Goal: Task Accomplishment & Management: Manage account settings

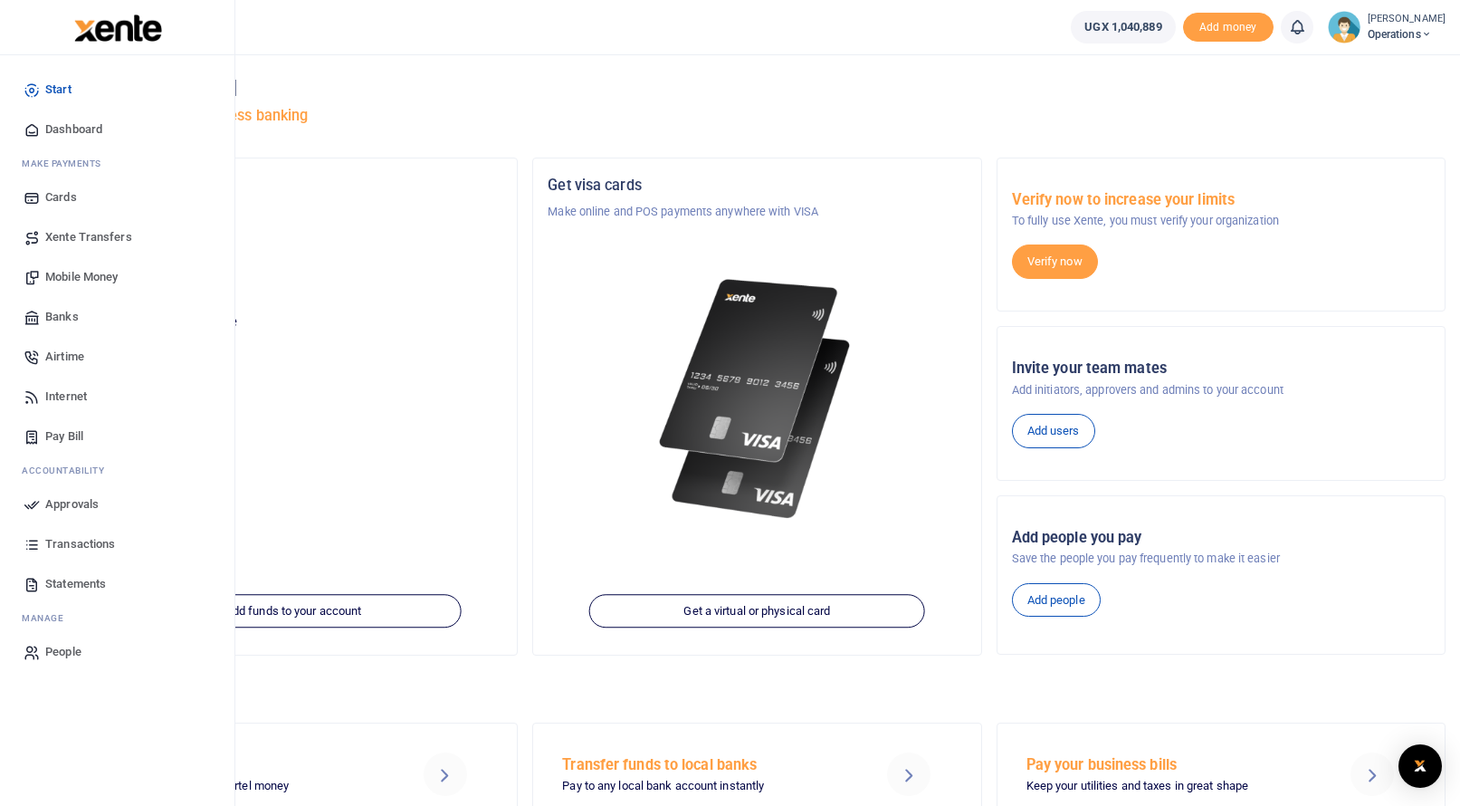
click at [43, 276] on link "Mobile Money" at bounding box center [116, 277] width 205 height 40
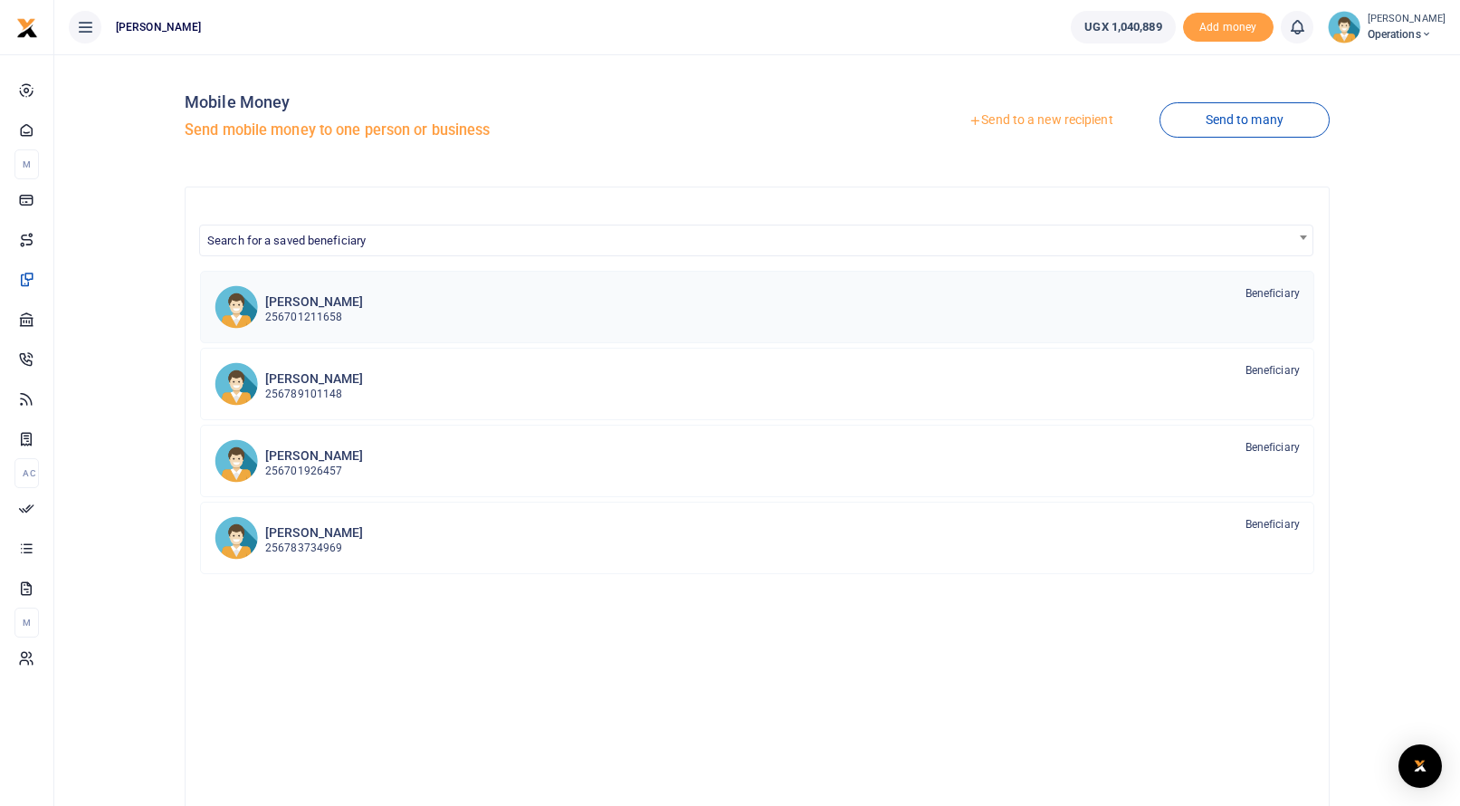
click at [258, 302] on div at bounding box center [236, 306] width 43 height 43
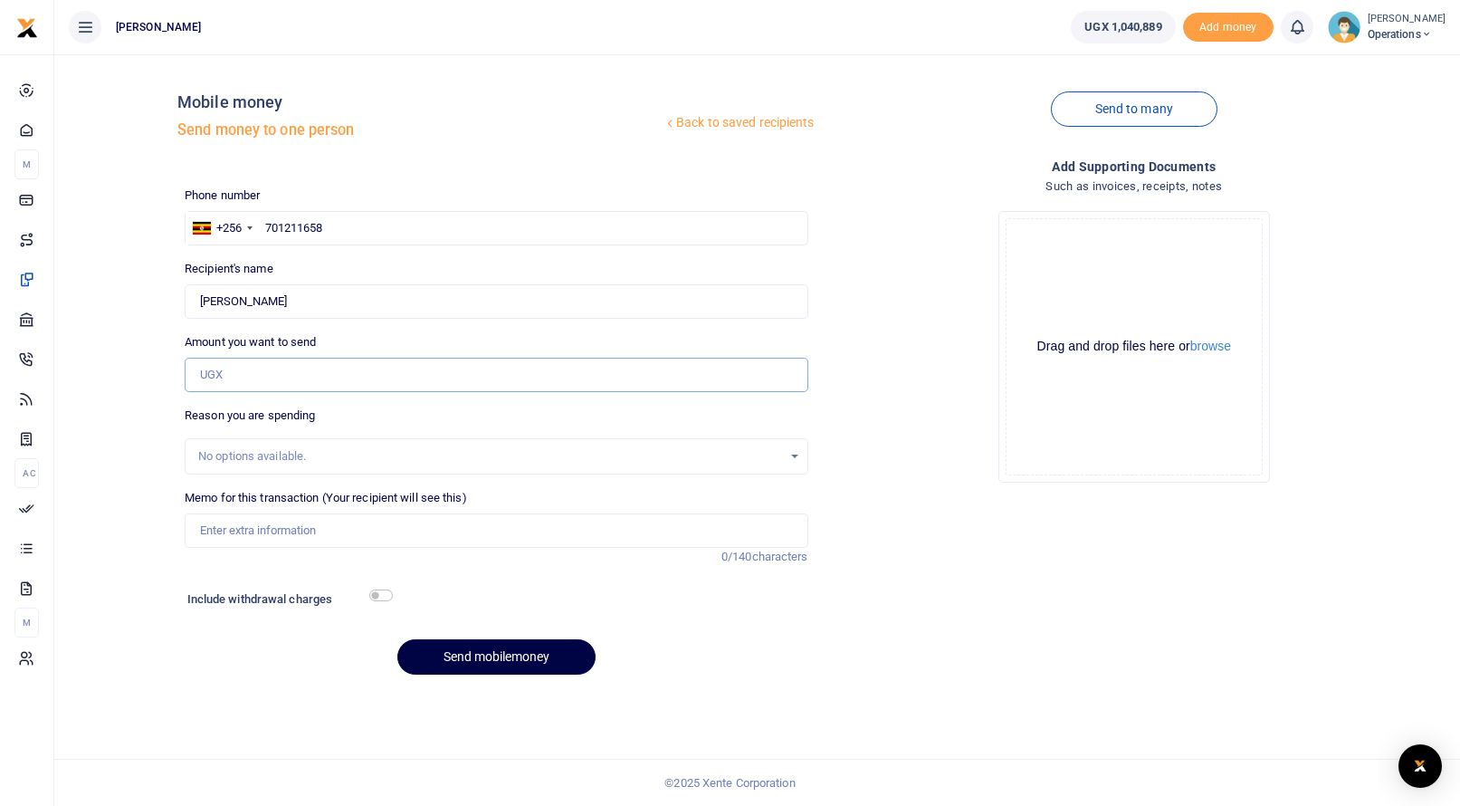
click at [215, 370] on input "Amount you want to send" at bounding box center [496, 375] width 623 height 34
type input "425,000"
click at [212, 533] on input "Memo for this transaction (Your recipient will see this)" at bounding box center [496, 530] width 623 height 34
type input "Sep allowances"
click at [380, 592] on input "checkbox" at bounding box center [381, 595] width 24 height 12
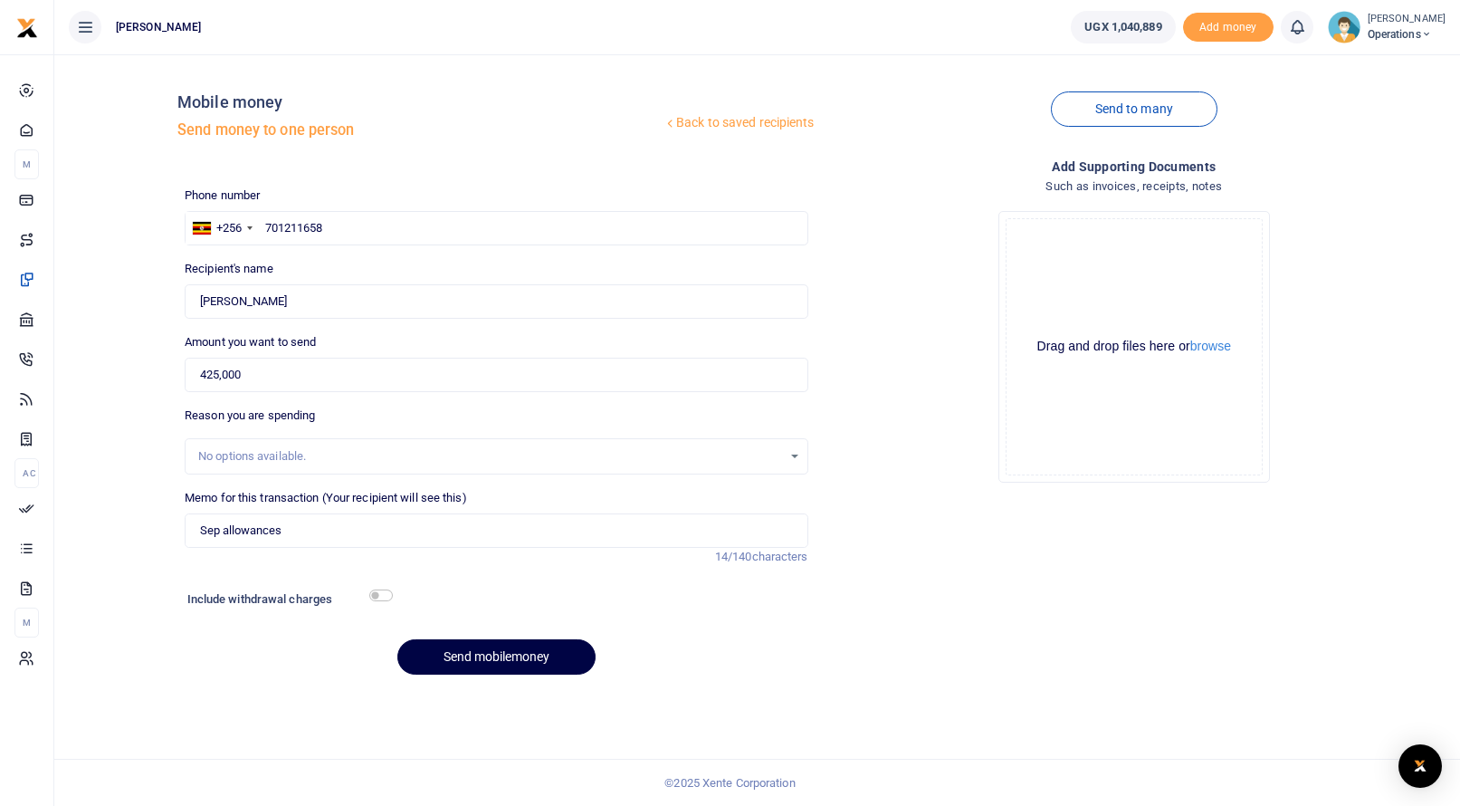
checkbox input "true"
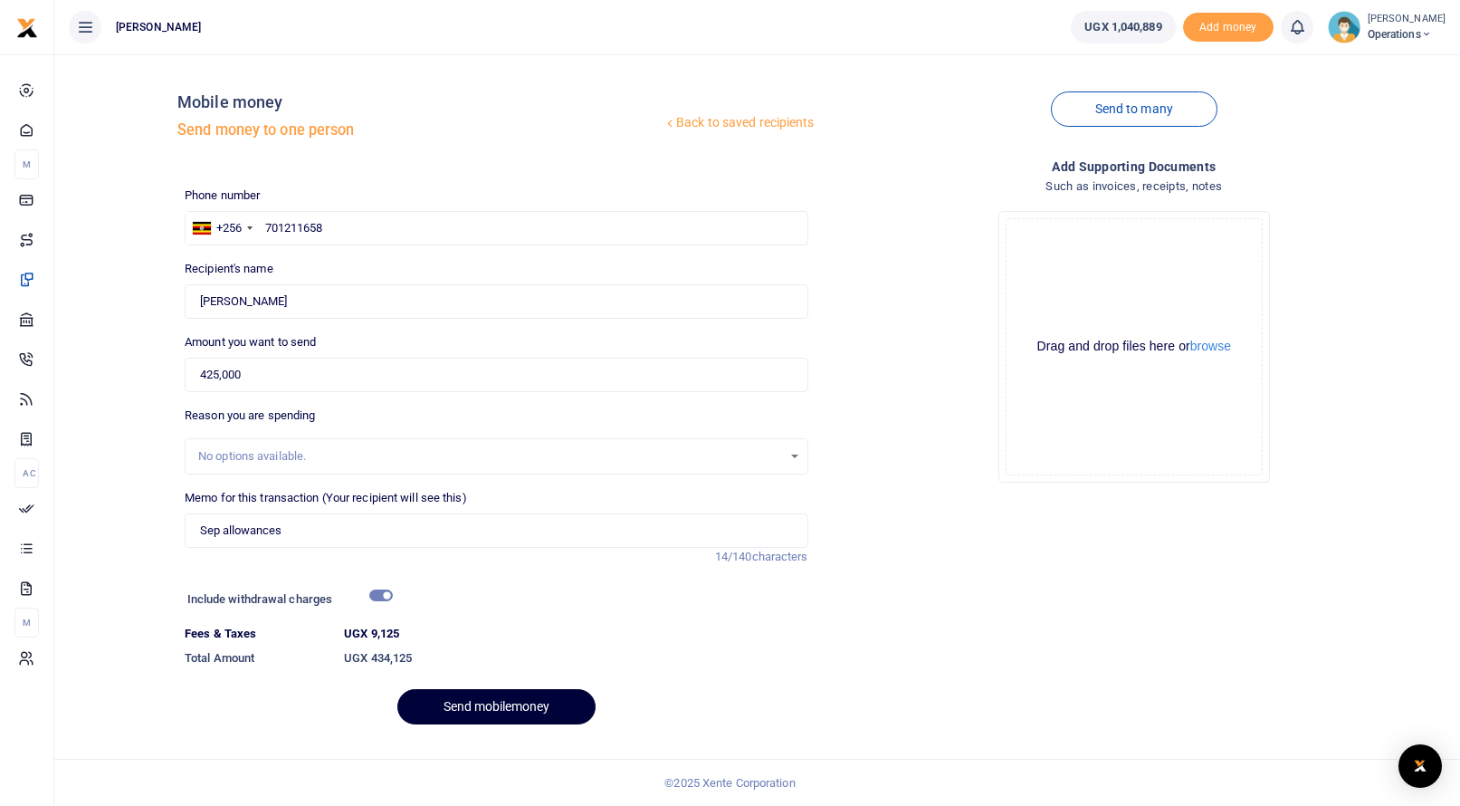
click at [463, 696] on button "Send mobilemoney" at bounding box center [496, 706] width 198 height 35
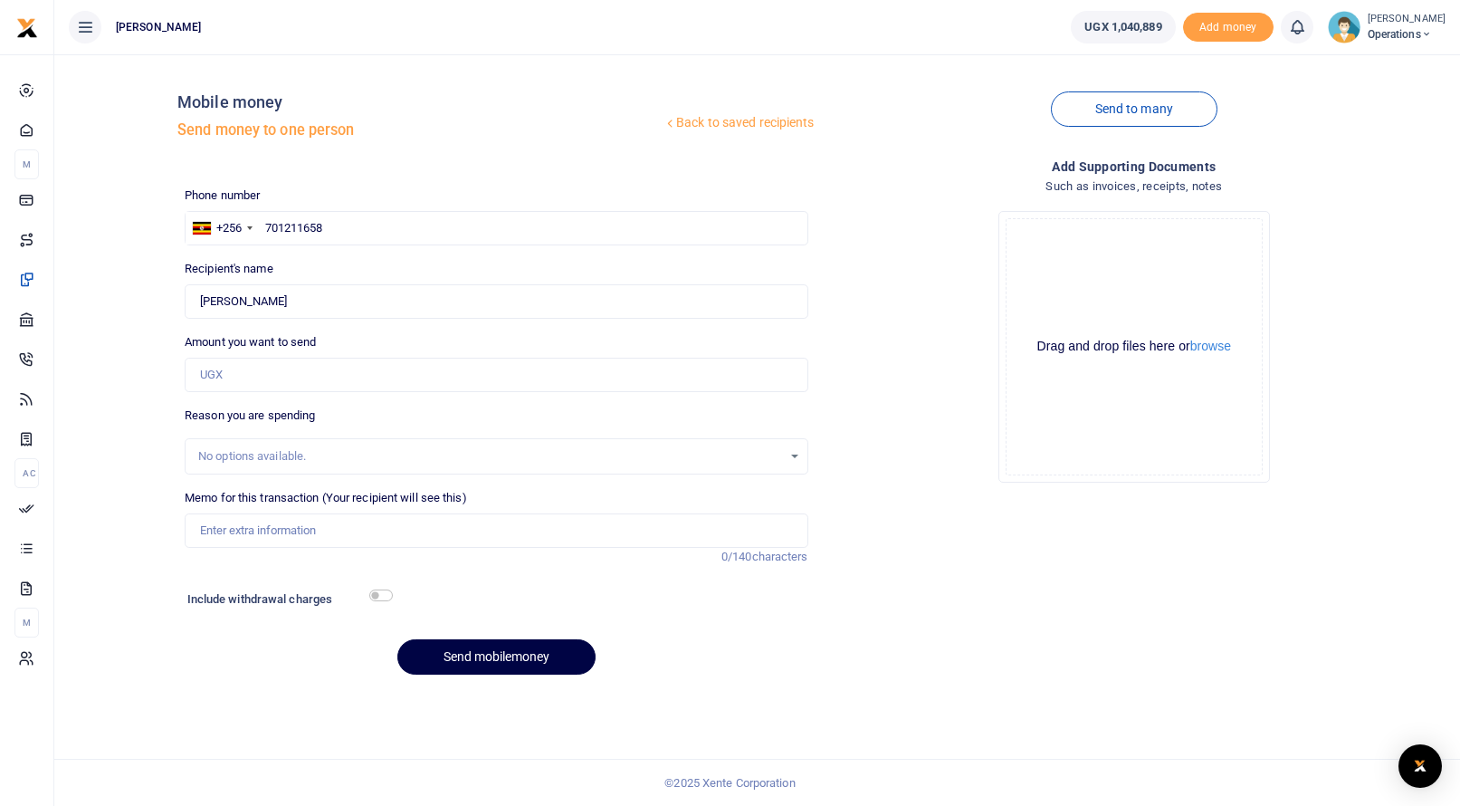
click at [79, 97] on div "Back to saved recipients Mobile money Send money to one person Send to many Pho…" at bounding box center [757, 379] width 1391 height 620
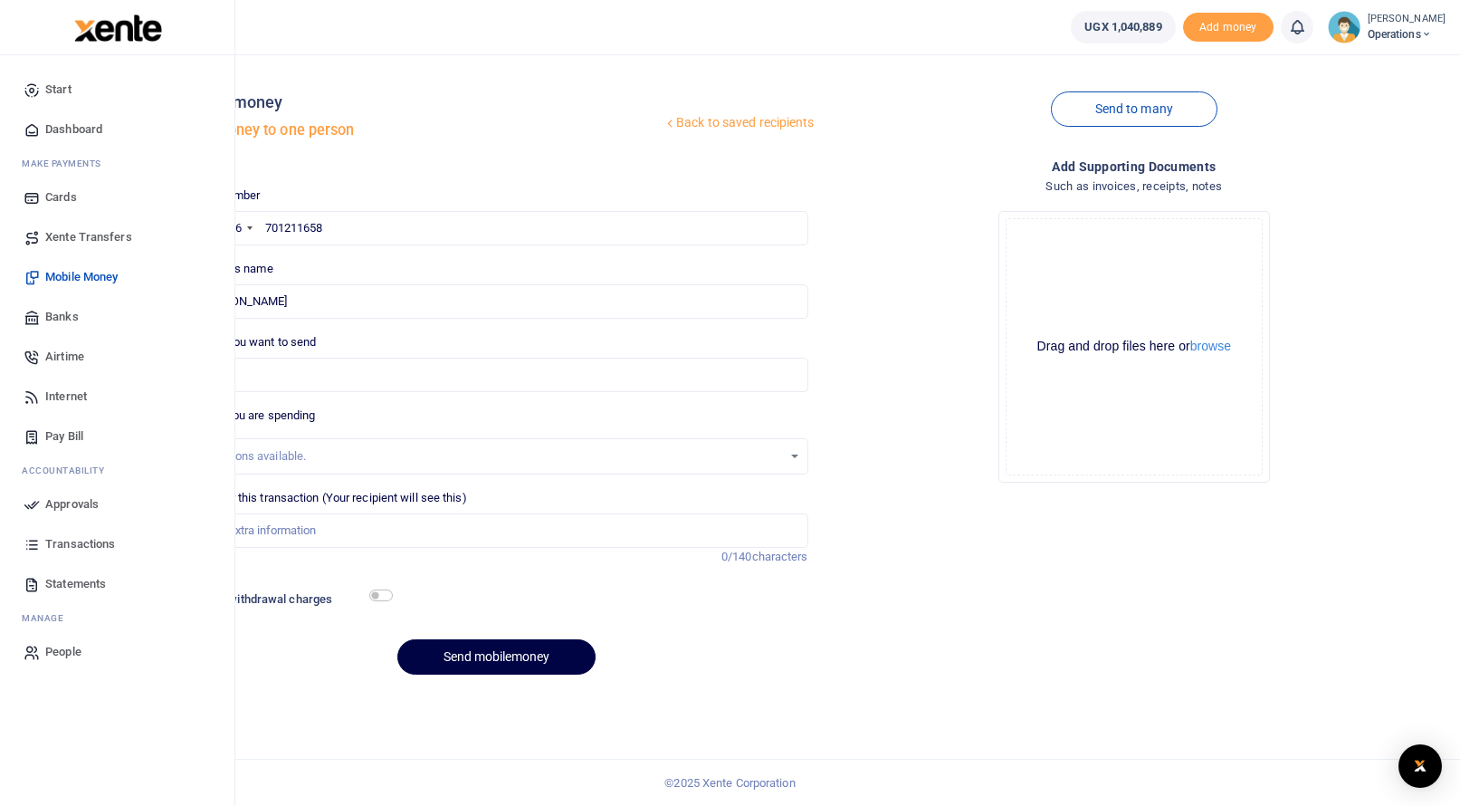
click at [56, 279] on span "Mobile Money" at bounding box center [81, 277] width 72 height 18
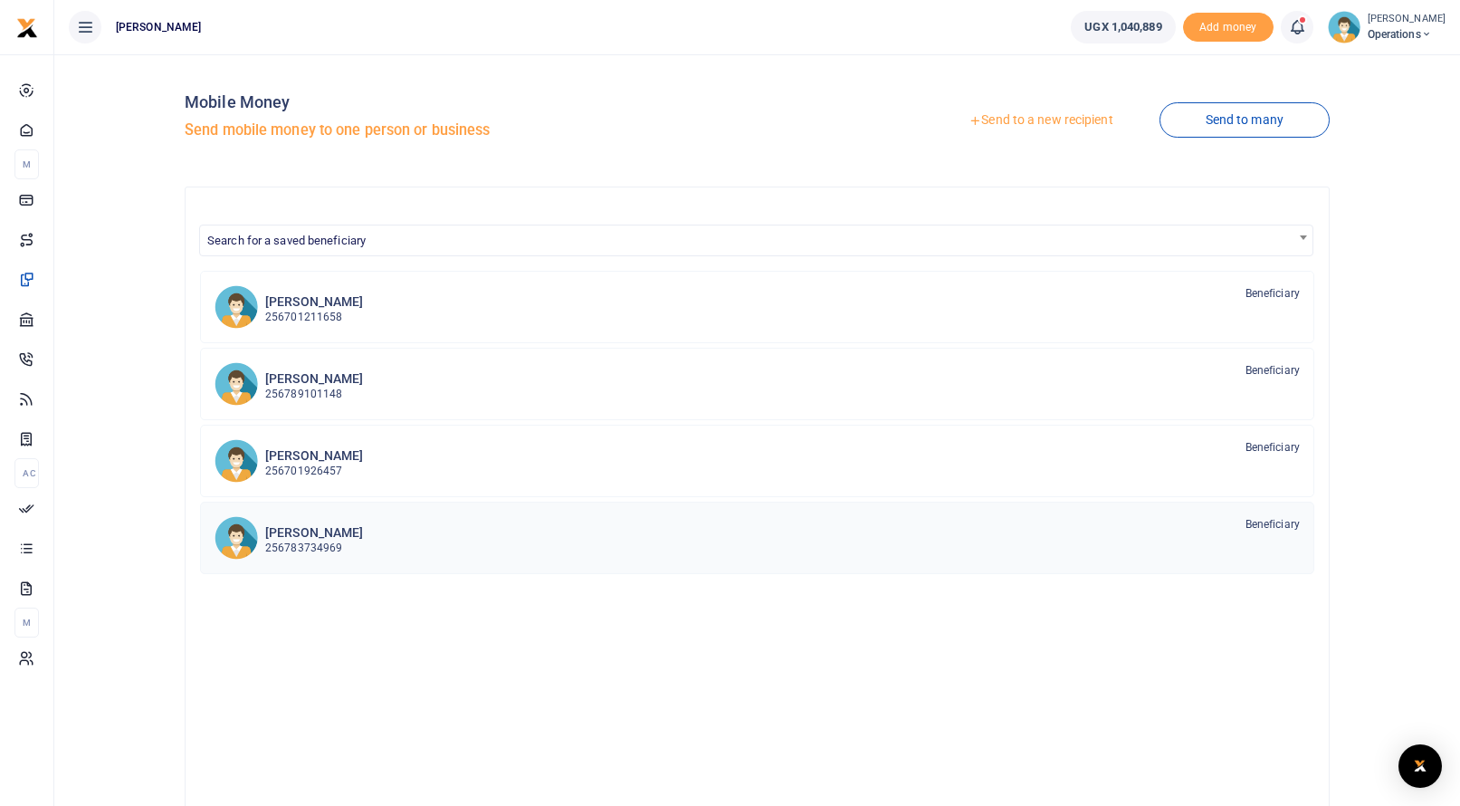
click at [270, 530] on h6 "Angellina Awuda" at bounding box center [314, 532] width 98 height 15
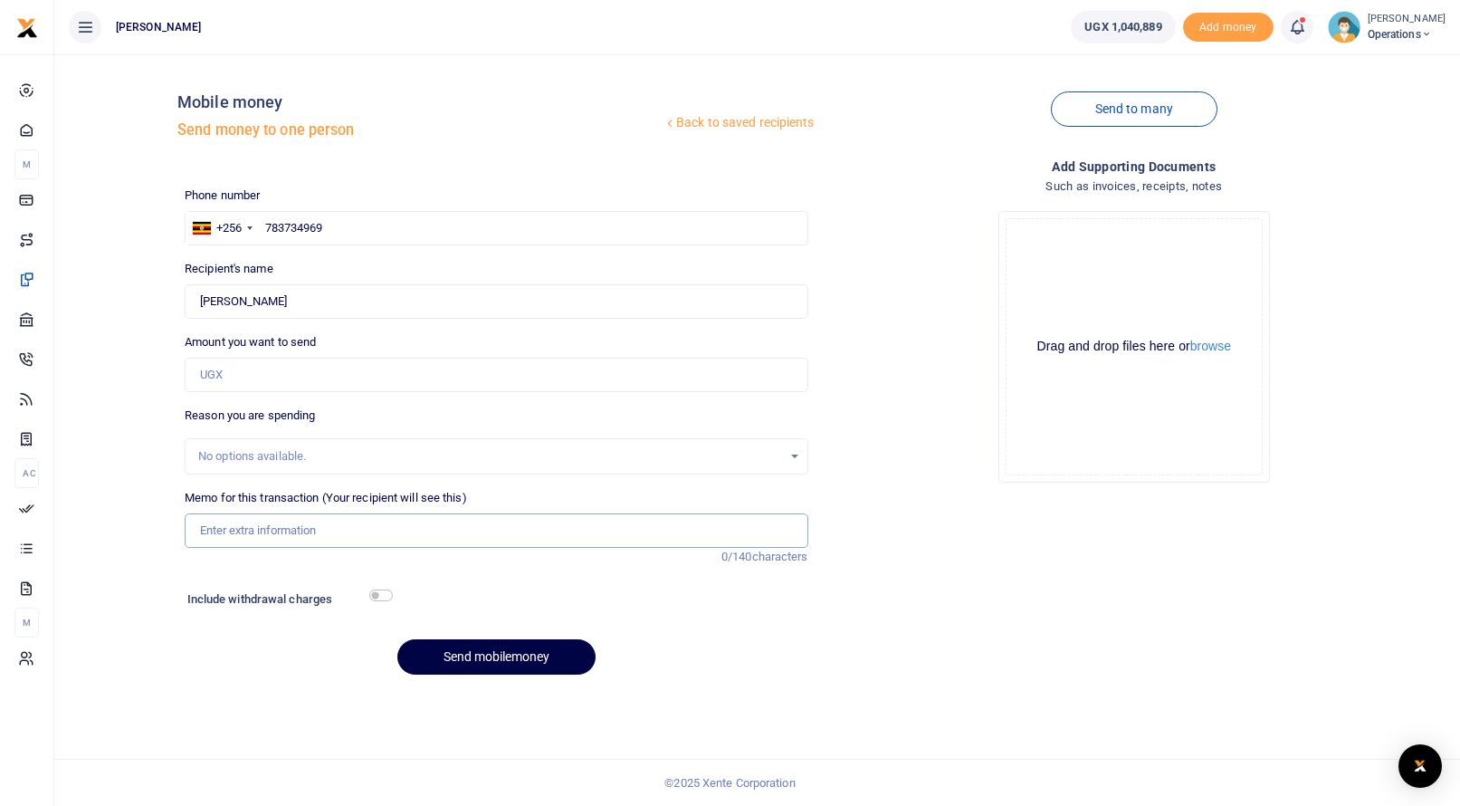
click at [226, 525] on input "Memo for this transaction (Your recipient will see this)" at bounding box center [496, 530] width 623 height 34
type input "Sep salary"
click at [381, 595] on input "checkbox" at bounding box center [381, 595] width 24 height 12
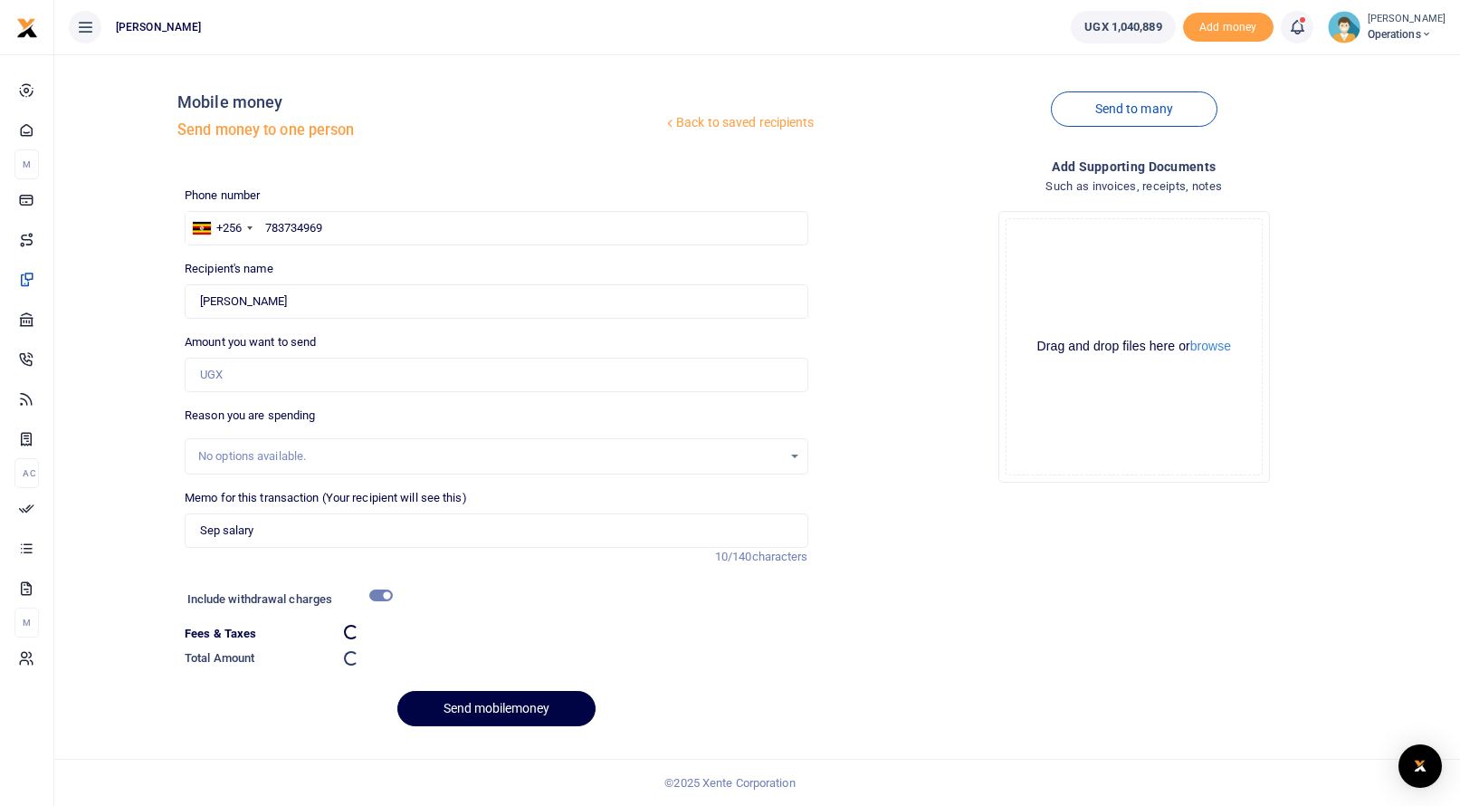
checkbox input "false"
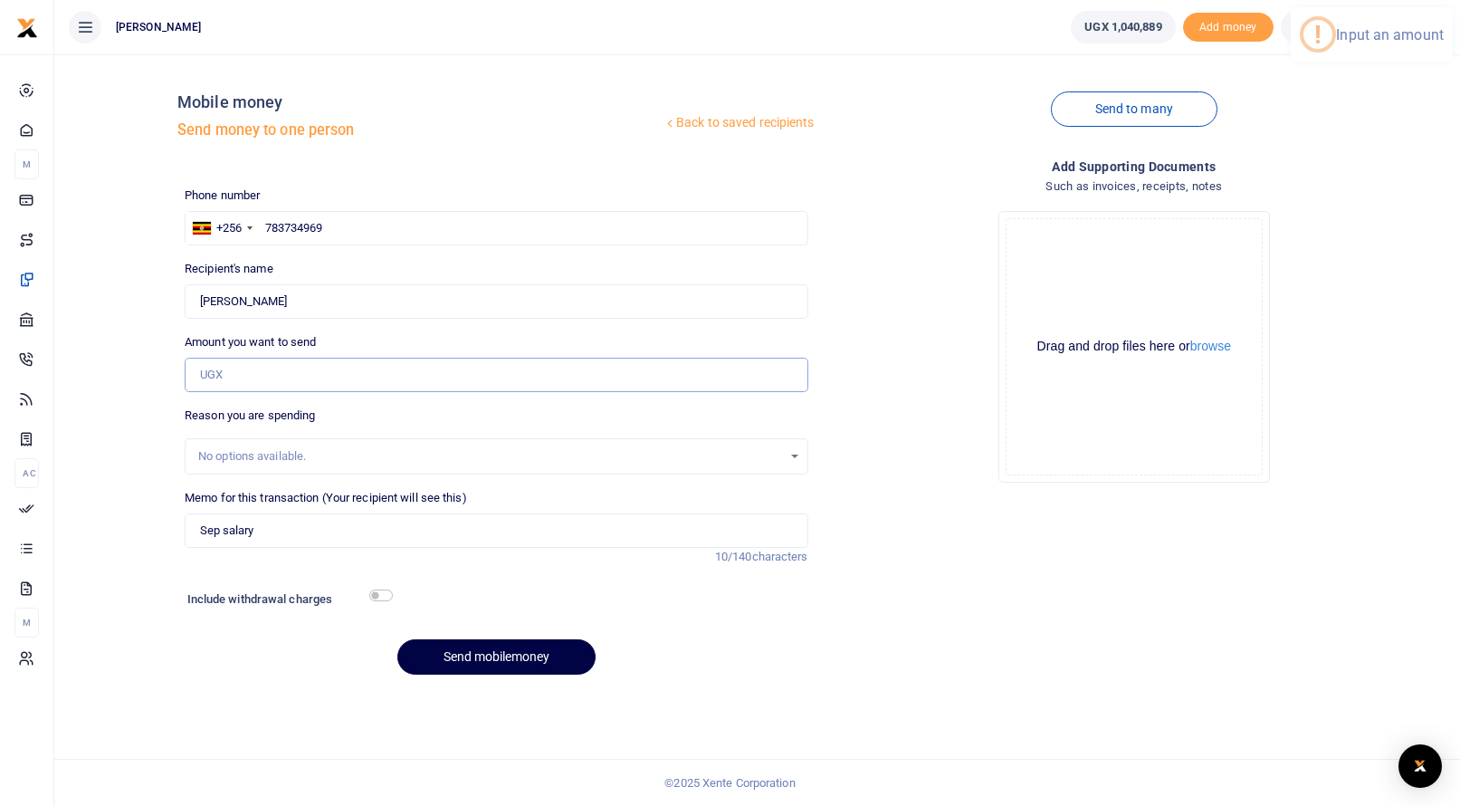
click at [227, 372] on input "Amount you want to send" at bounding box center [496, 375] width 623 height 34
type input "300,000"
click at [384, 592] on input "checkbox" at bounding box center [381, 595] width 24 height 12
checkbox input "true"
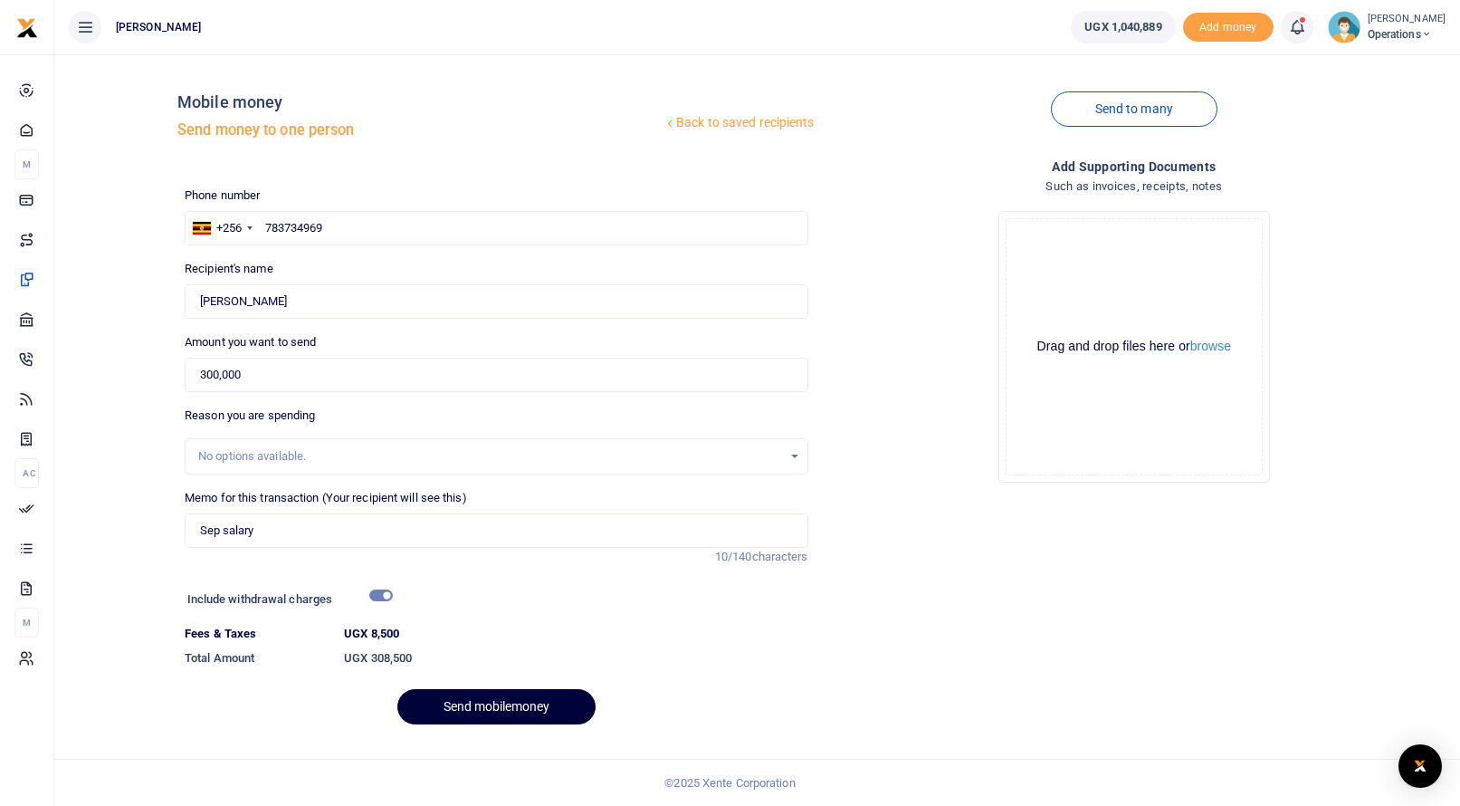
click at [445, 707] on button "Send mobilemoney" at bounding box center [496, 706] width 198 height 35
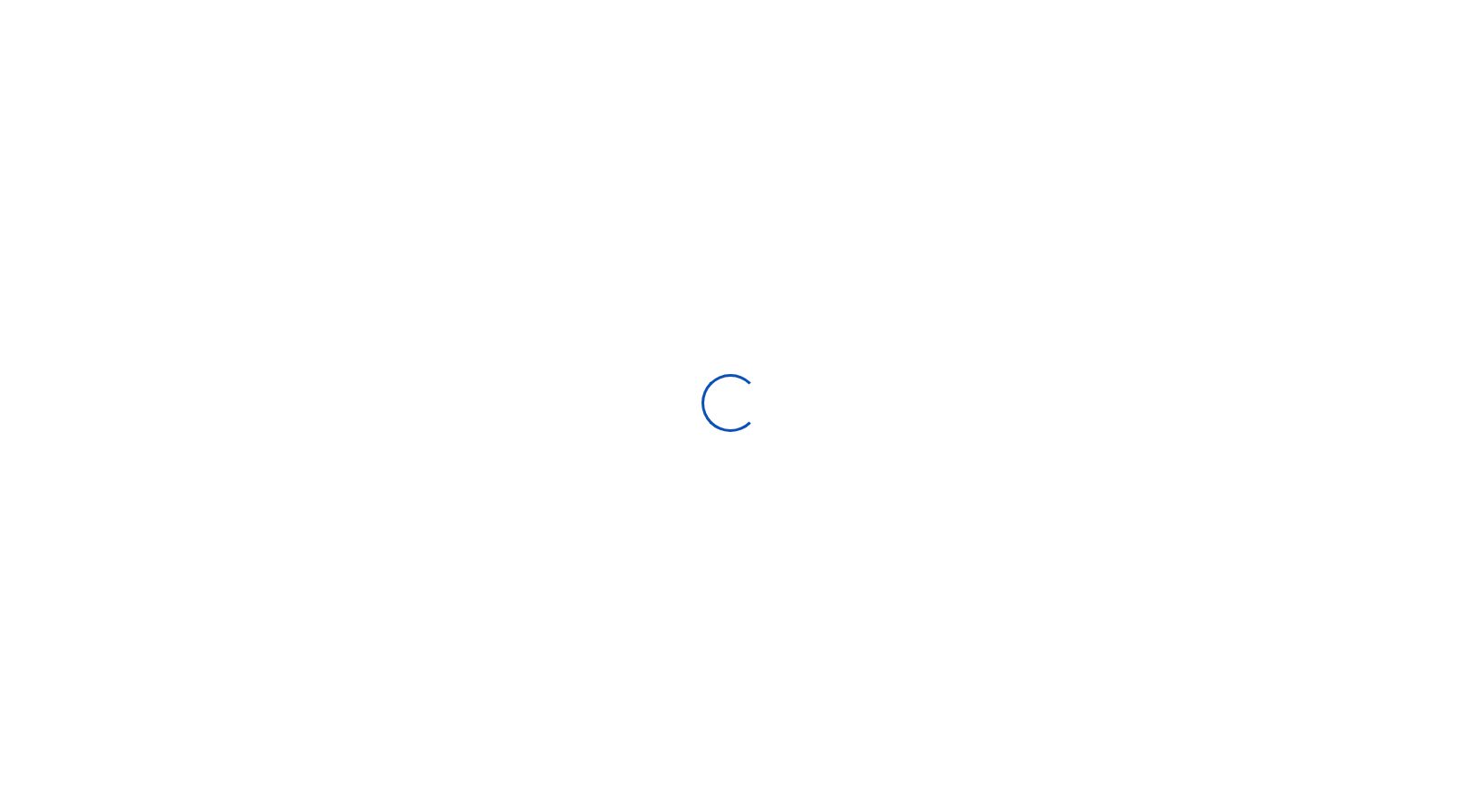
select select "Loading bundles"
select select
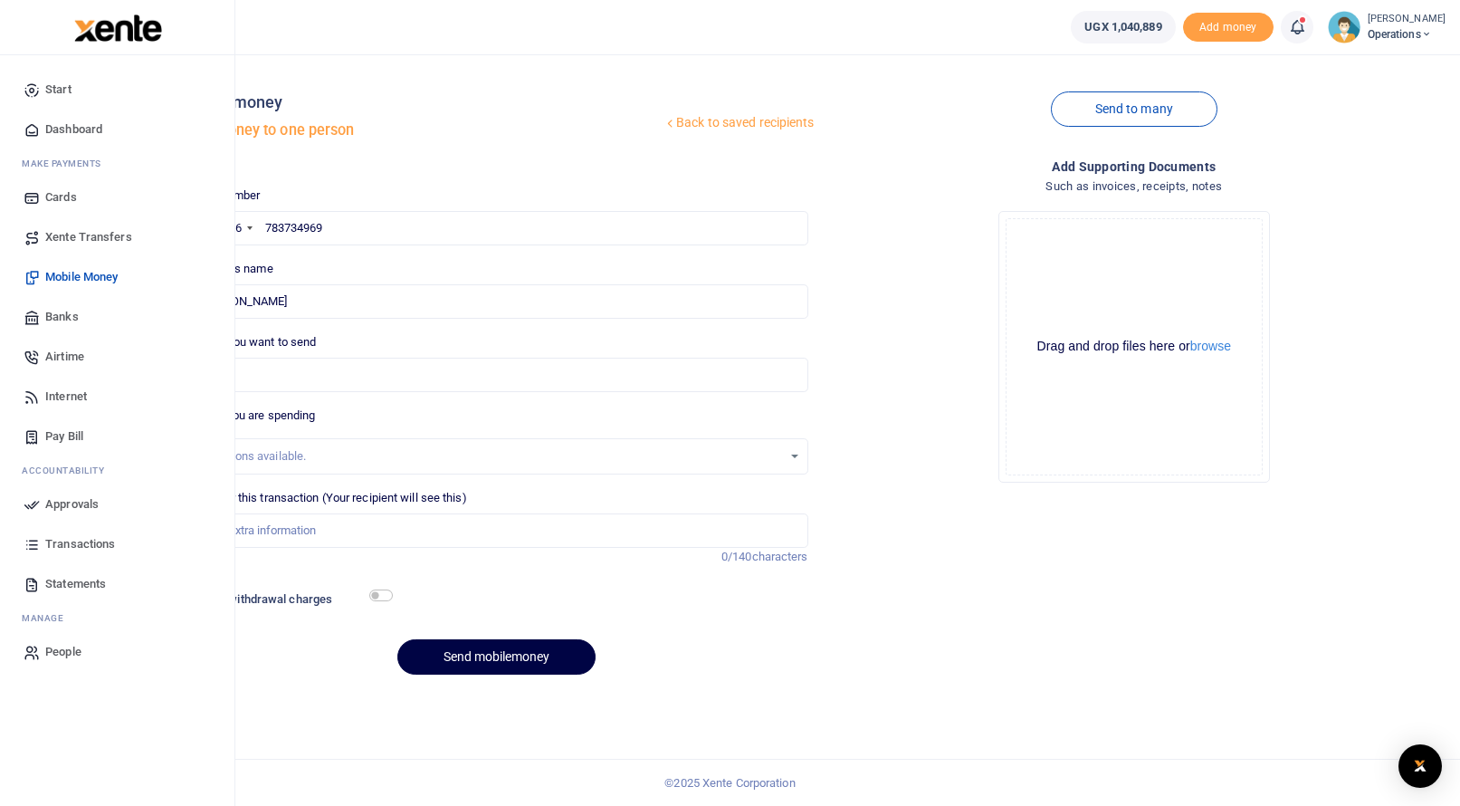
click at [50, 274] on span "Mobile Money" at bounding box center [81, 277] width 72 height 18
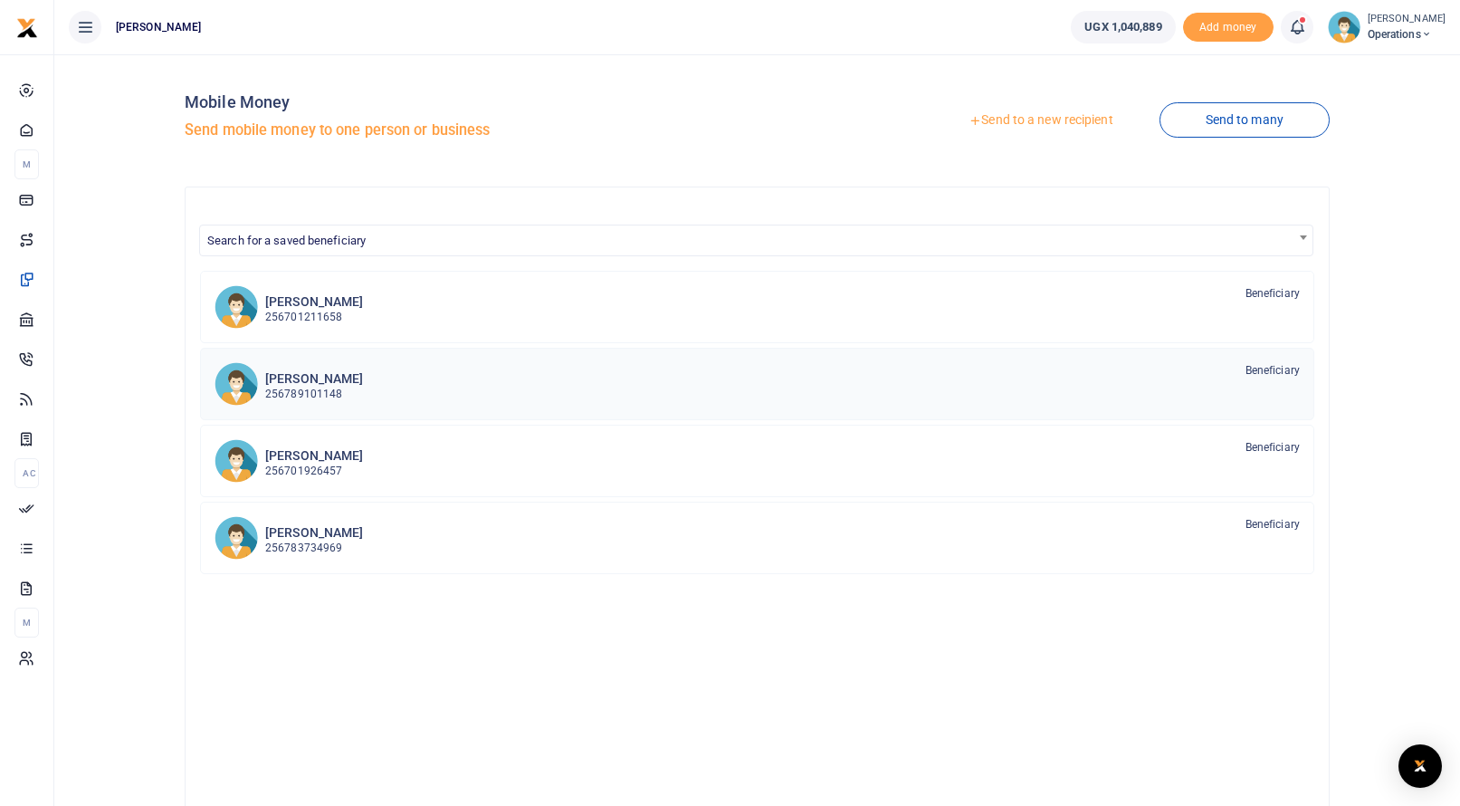
click at [273, 383] on h6 "Ibrahim Kukiriza" at bounding box center [314, 378] width 98 height 15
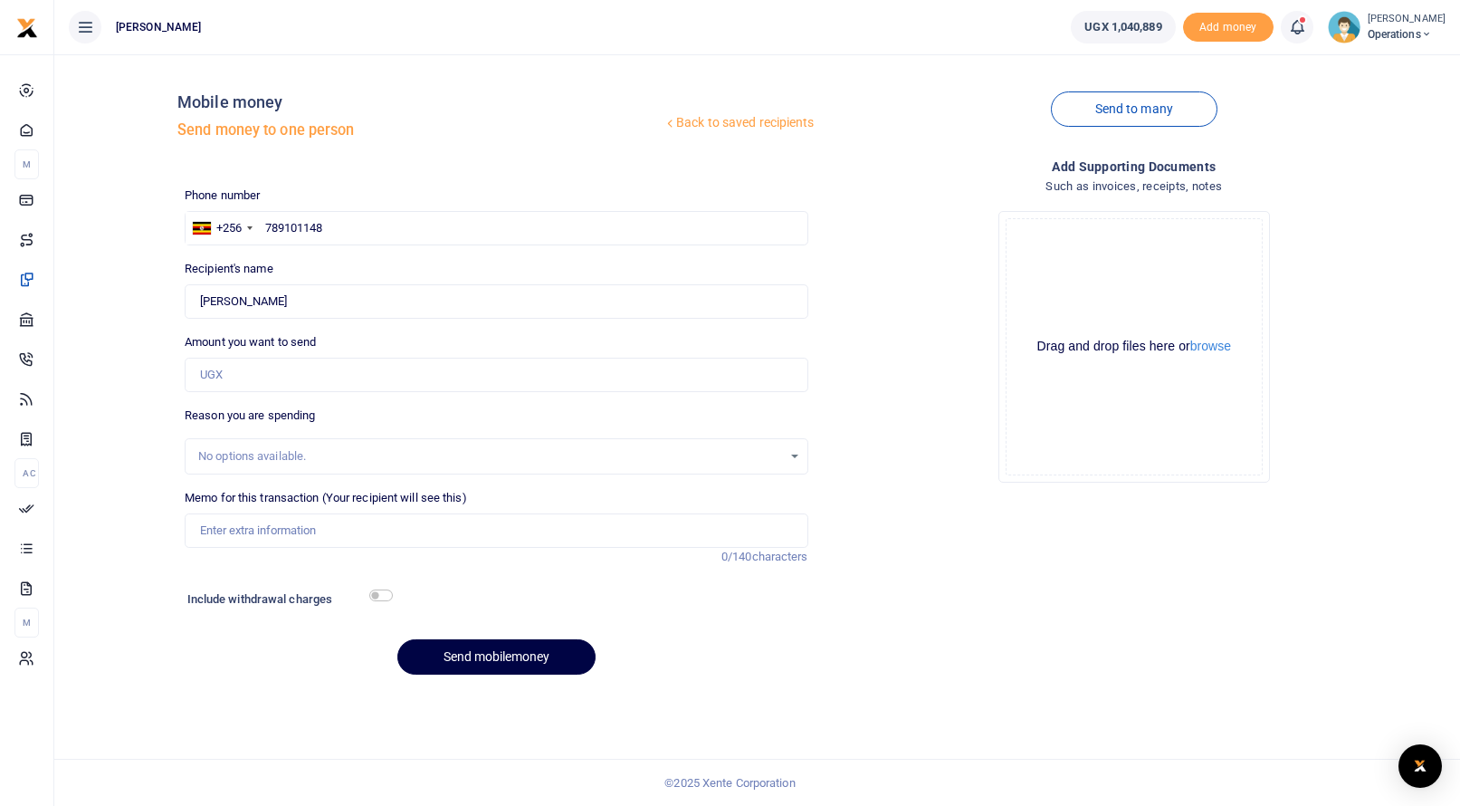
click at [217, 374] on div at bounding box center [730, 403] width 1460 height 806
click at [213, 372] on input "Amount you want to send" at bounding box center [496, 375] width 623 height 34
type input "50,000"
click at [204, 518] on input "Memo for this transaction (Your recipient will see this)" at bounding box center [496, 530] width 623 height 34
type input "Sep allowance"
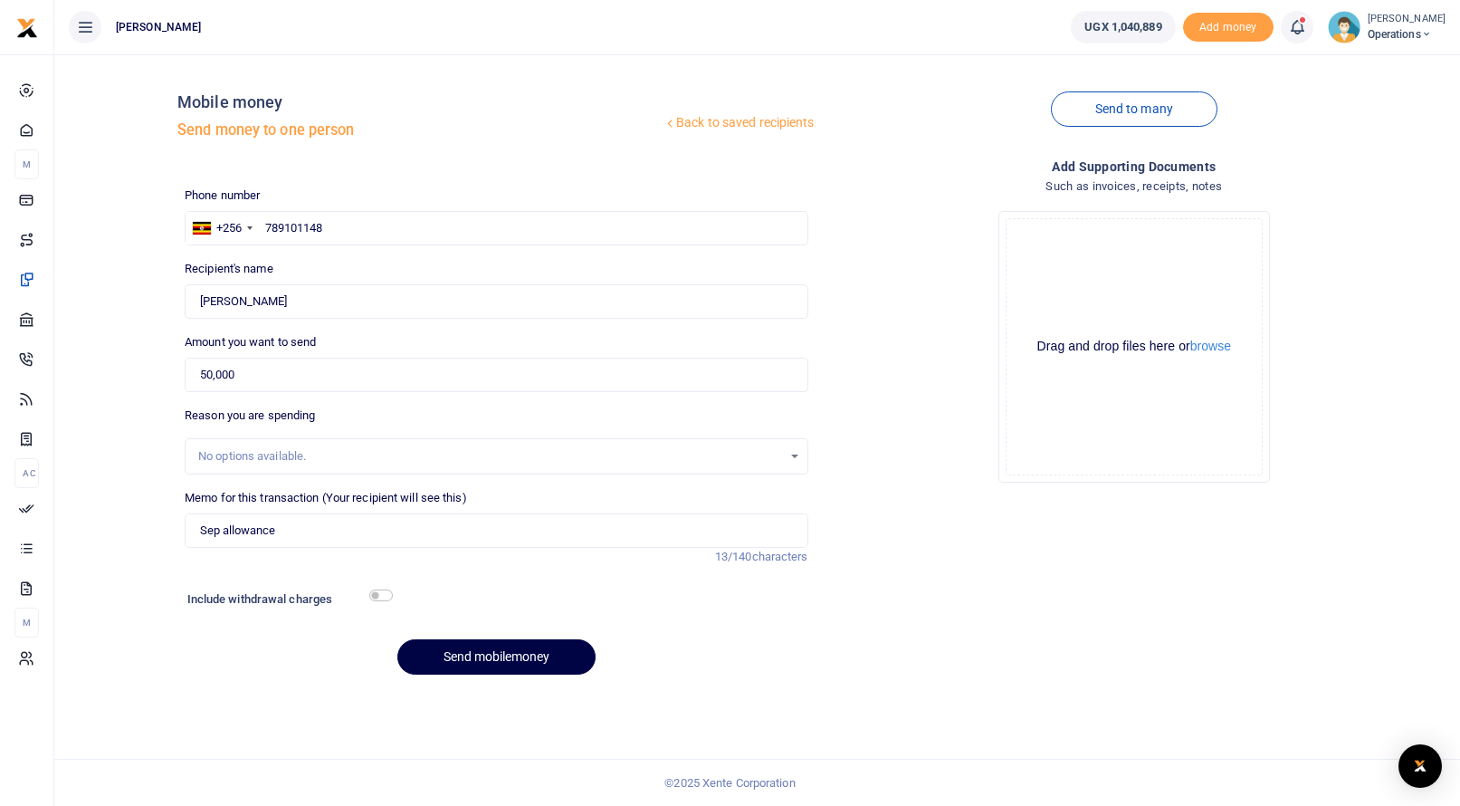
click at [380, 592] on input "checkbox" at bounding box center [381, 595] width 24 height 12
checkbox input "true"
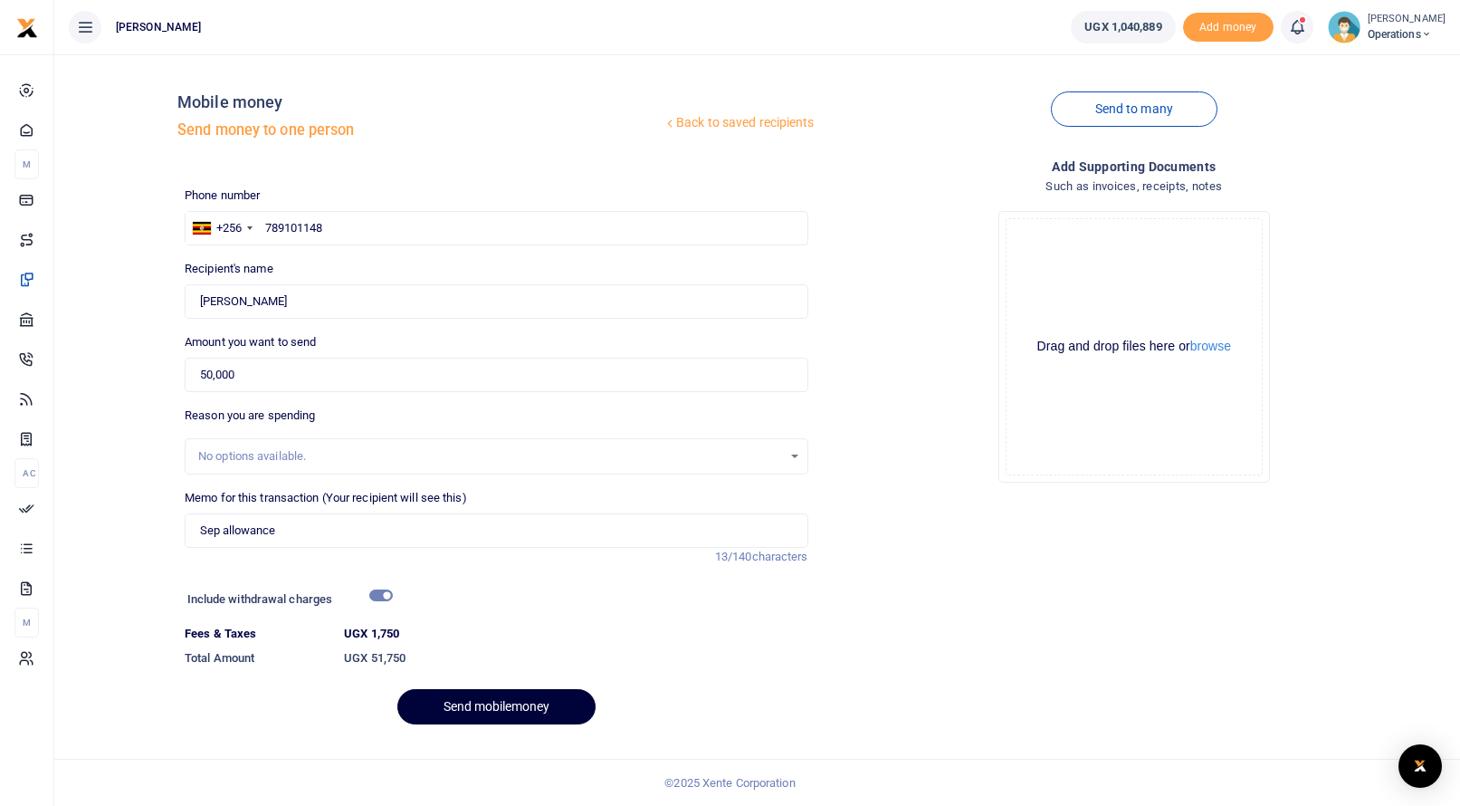
click at [508, 707] on button "Send mobilemoney" at bounding box center [496, 706] width 198 height 35
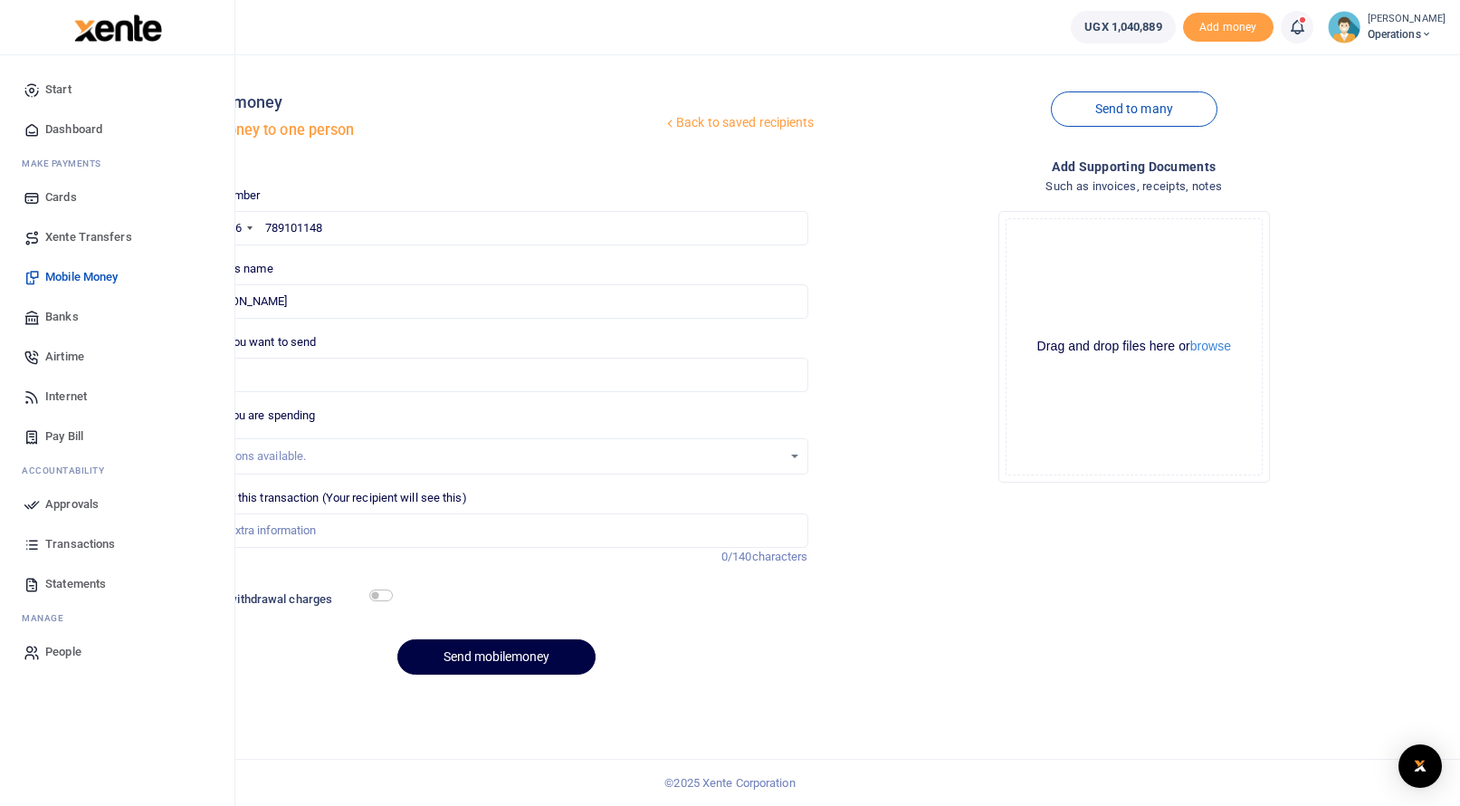
click at [71, 512] on span "Approvals" at bounding box center [71, 504] width 53 height 18
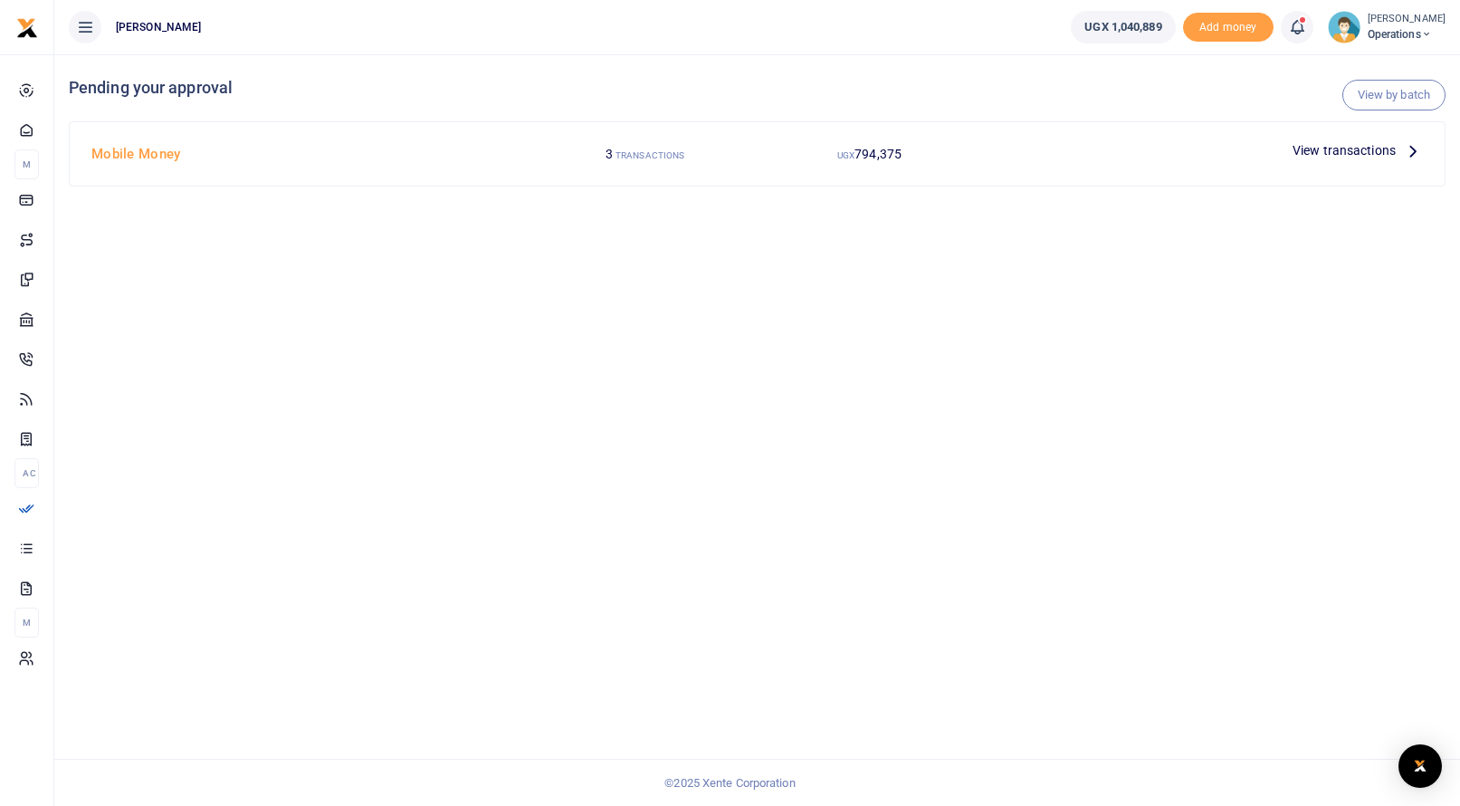
click at [1337, 153] on span "View transactions" at bounding box center [1344, 150] width 103 height 20
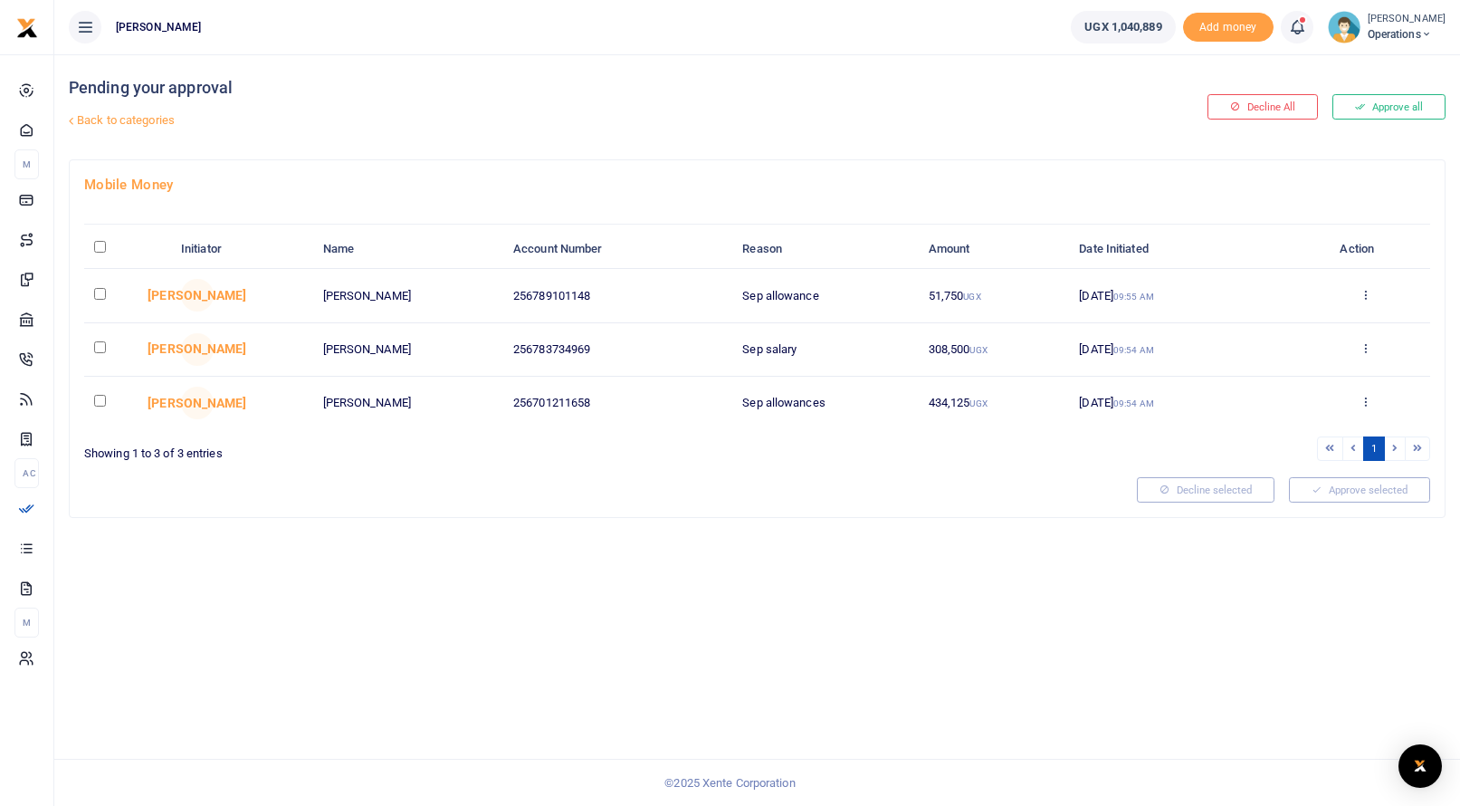
click at [96, 296] on input "checkbox" at bounding box center [100, 294] width 12 height 12
checkbox input "true"
click at [96, 348] on input "checkbox" at bounding box center [100, 347] width 12 height 12
checkbox input "true"
click at [97, 399] on input "checkbox" at bounding box center [100, 401] width 12 height 12
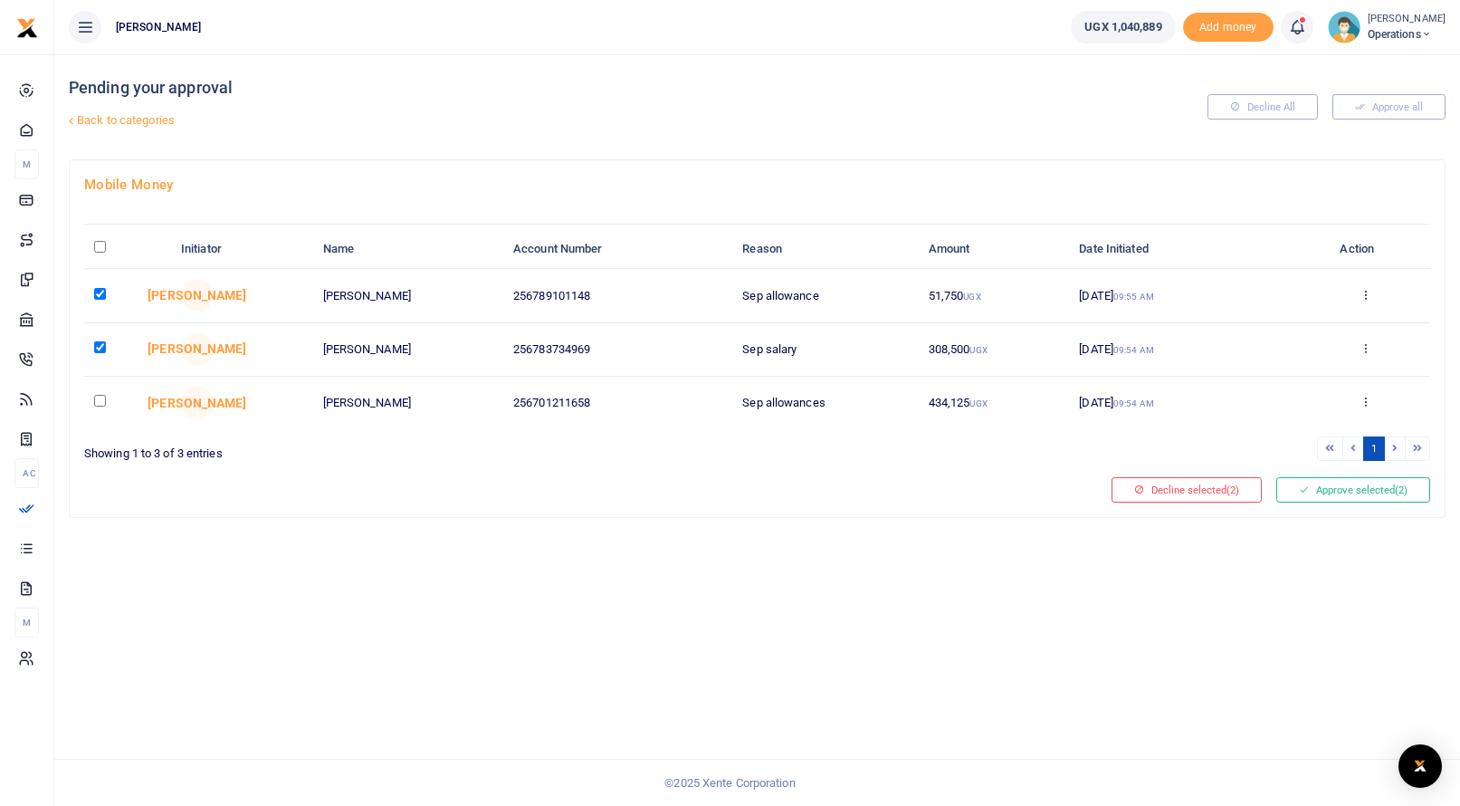
checkbox input "true"
click at [1362, 491] on button "Approve selected (3)" at bounding box center [1353, 489] width 154 height 25
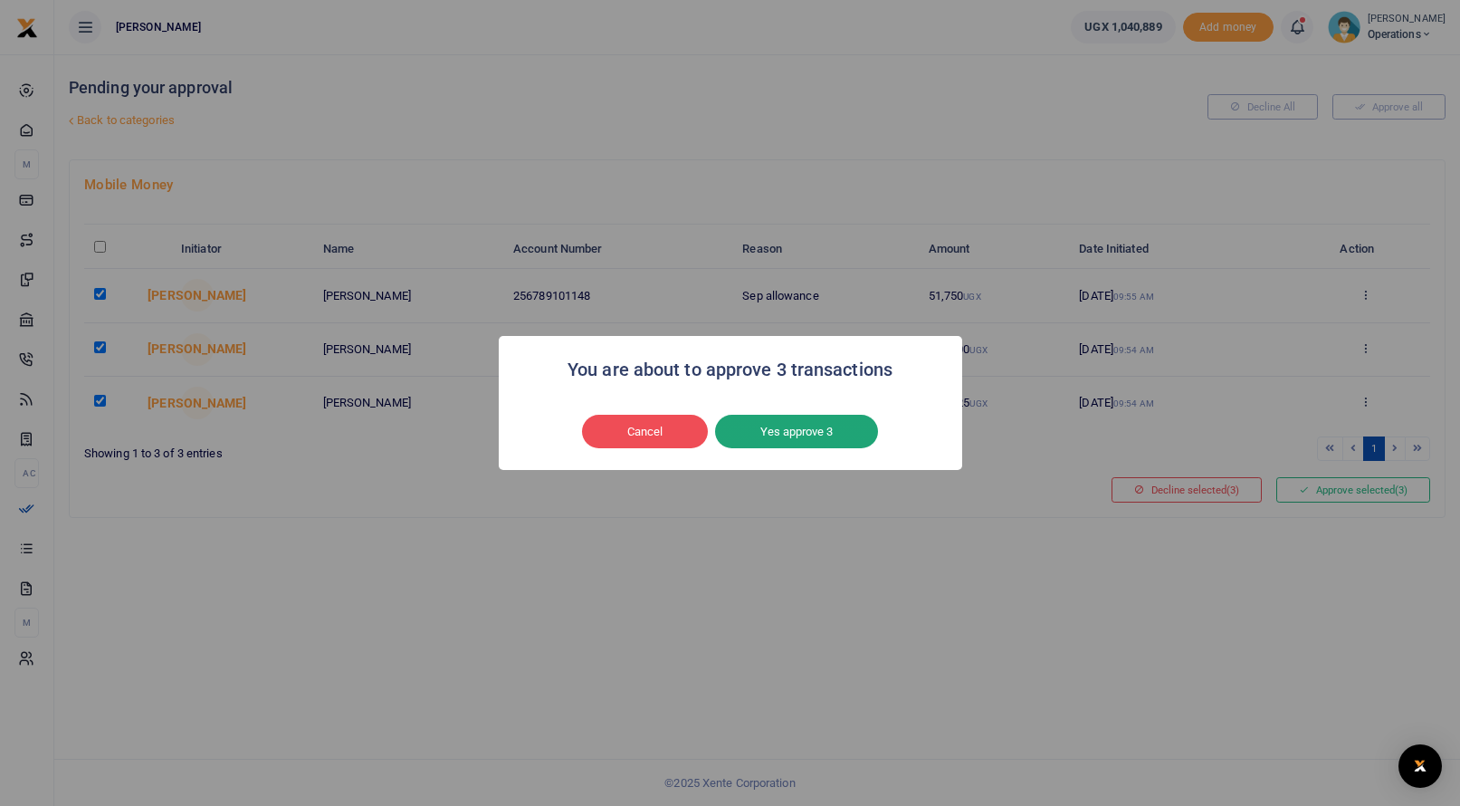
click at [823, 426] on button "Yes approve 3" at bounding box center [796, 432] width 163 height 34
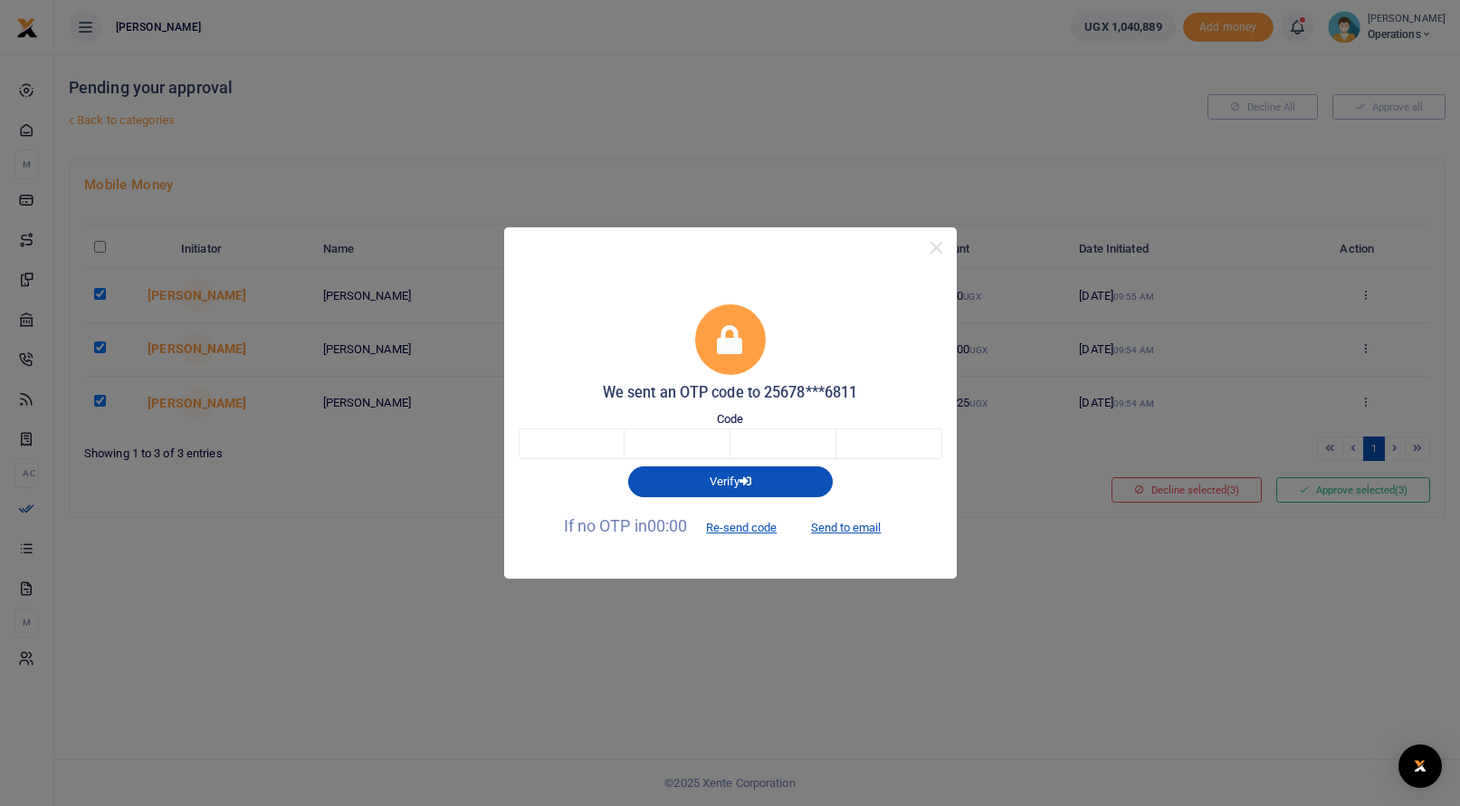
click at [849, 528] on button "Send to email" at bounding box center [846, 526] width 100 height 31
click at [595, 444] on input "text" at bounding box center [572, 443] width 106 height 31
type input "1"
type input "3"
type input "4"
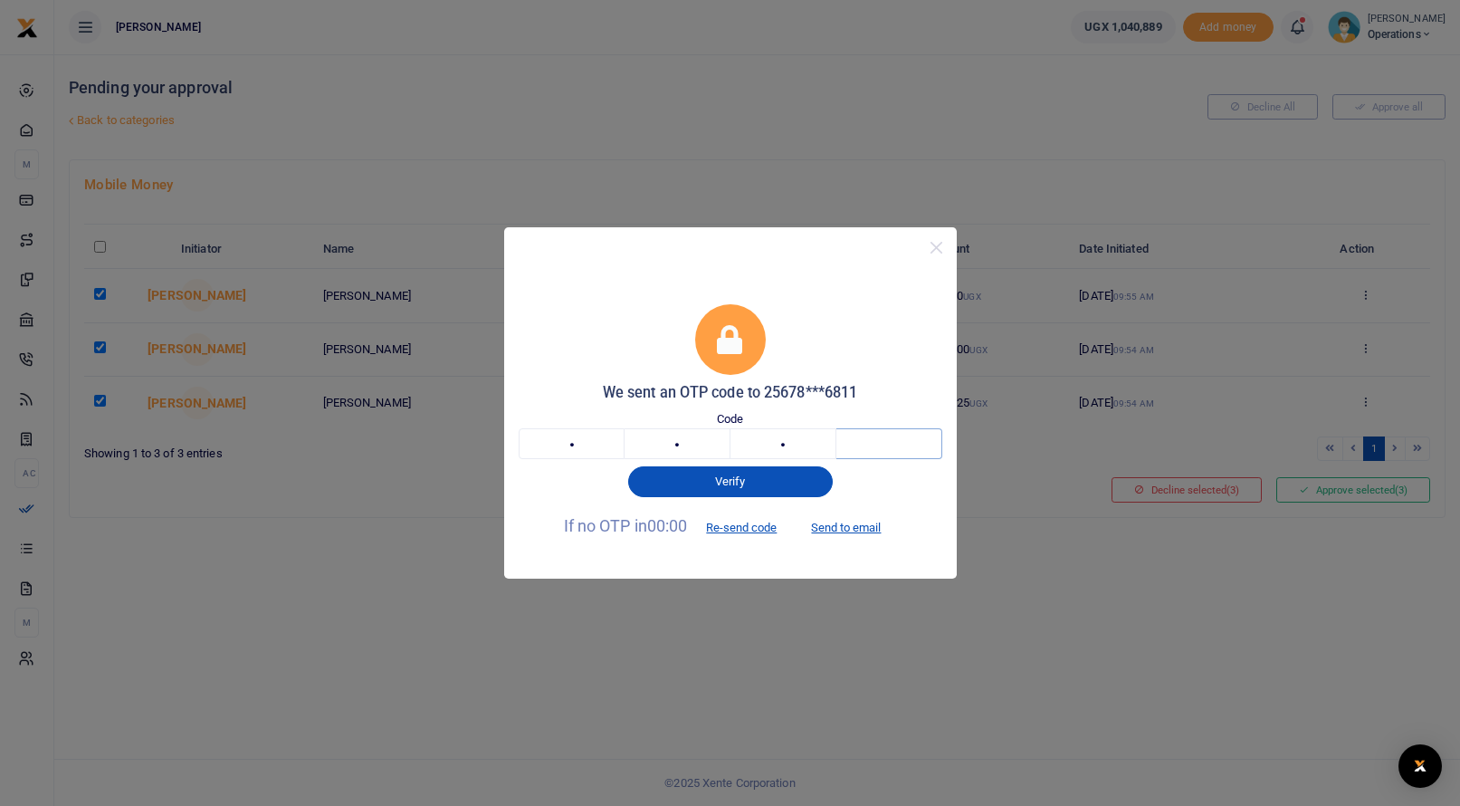
type input "9"
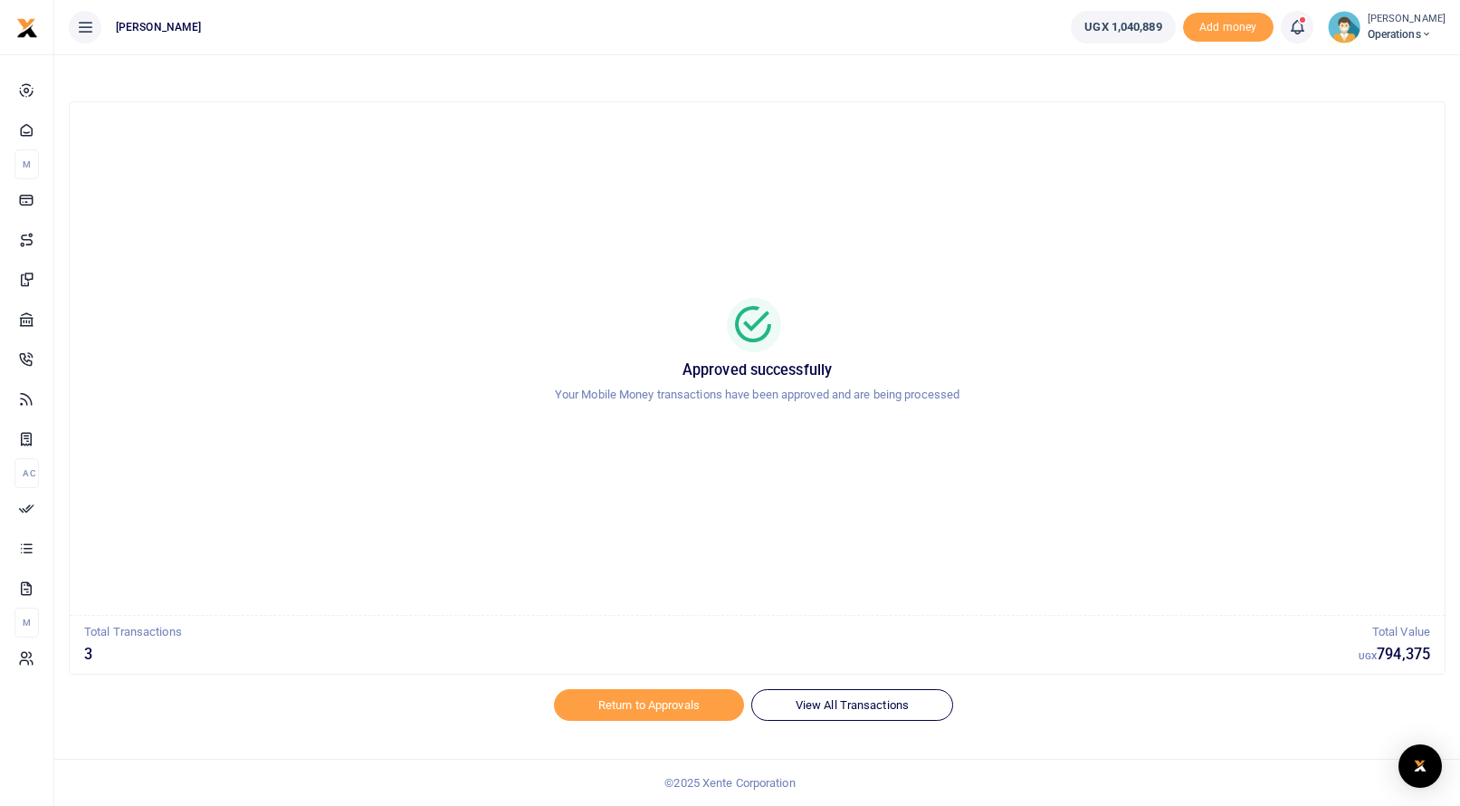
click at [1413, 34] on span "Operations" at bounding box center [1407, 34] width 78 height 16
click at [1350, 133] on link "Logout" at bounding box center [1363, 131] width 143 height 25
